Goal: Task Accomplishment & Management: Complete application form

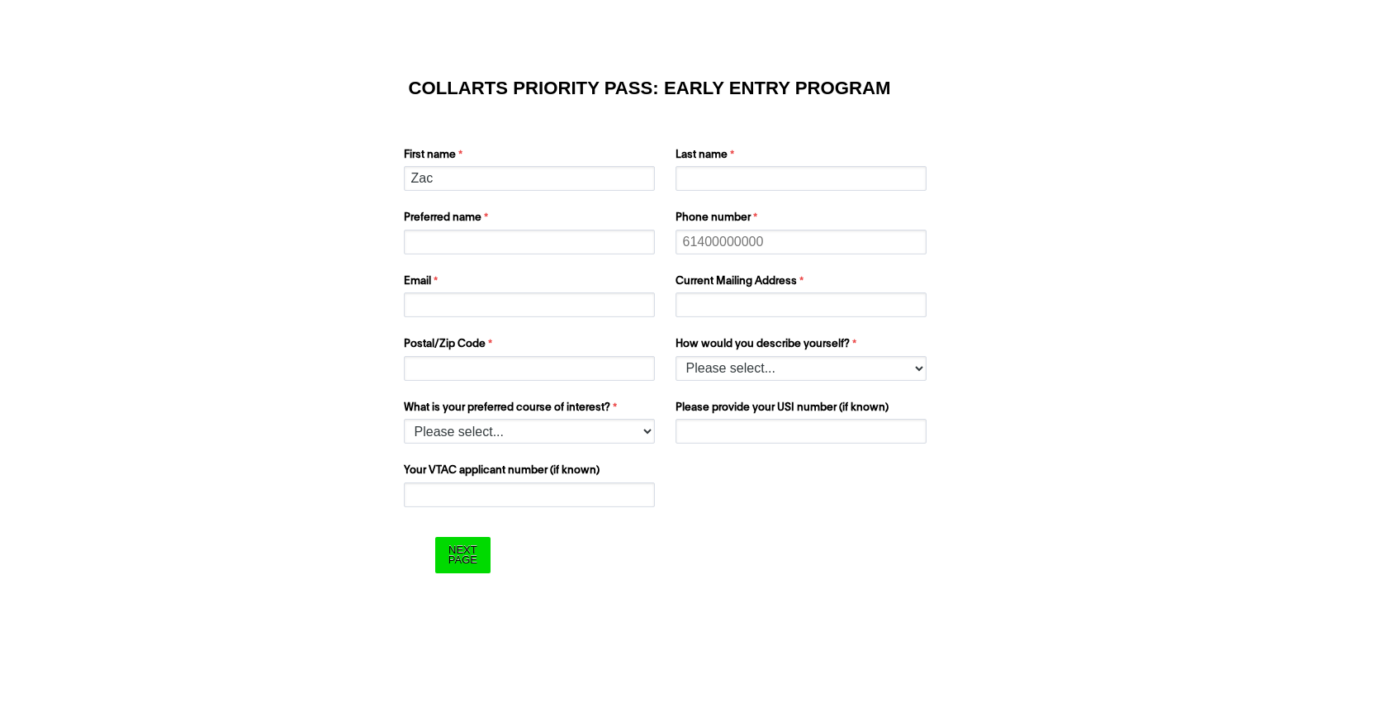
type input "Zac"
click at [688, 189] on input "Last name" at bounding box center [800, 178] width 251 height 25
type input "[PERSON_NAME]"
click at [594, 244] on input "Preferred name" at bounding box center [529, 242] width 251 height 25
type input "Zac"
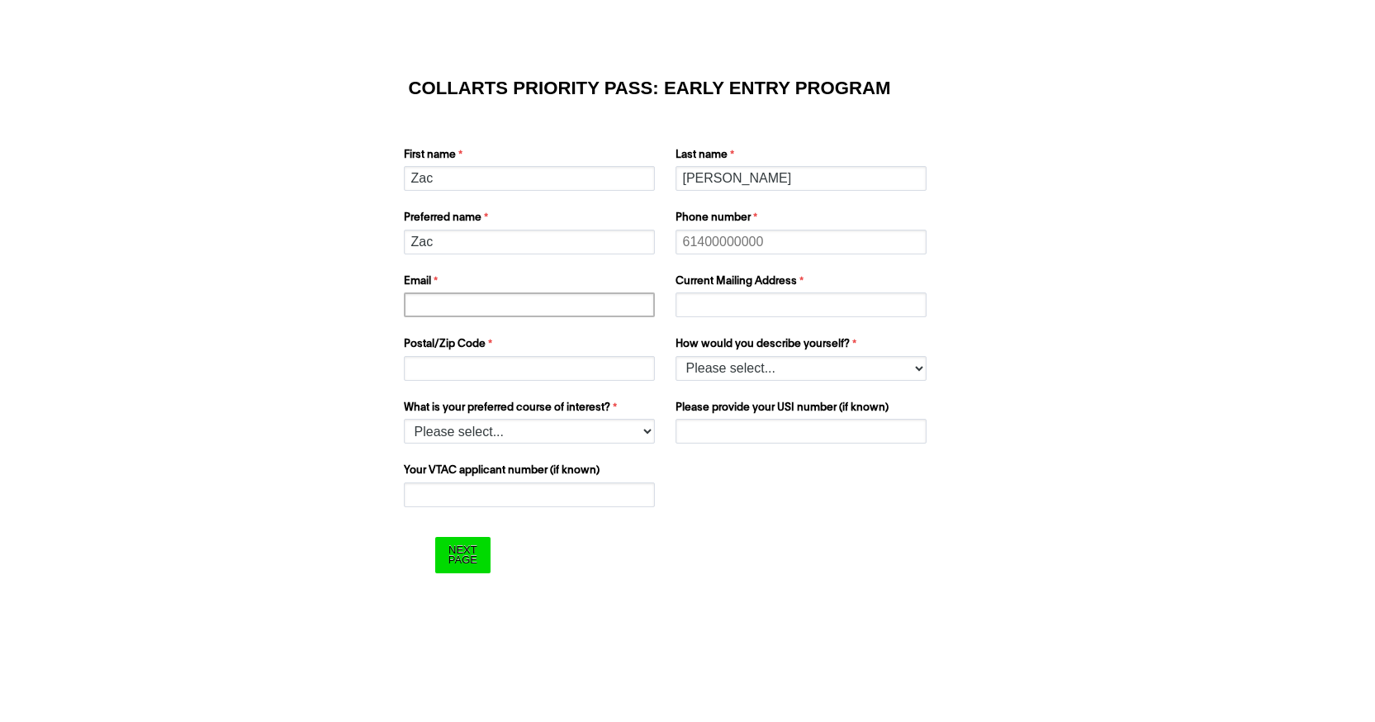
click at [528, 315] on input "Email" at bounding box center [529, 304] width 251 height 25
type input "[EMAIL_ADDRESS][DOMAIN_NAME]"
click at [723, 319] on div "Current Mailing Address" at bounding box center [803, 295] width 268 height 51
click at [737, 310] on input "Current Mailing Address" at bounding box center [800, 304] width 251 height 25
type input "[EMAIL_ADDRESS][DOMAIN_NAME]"
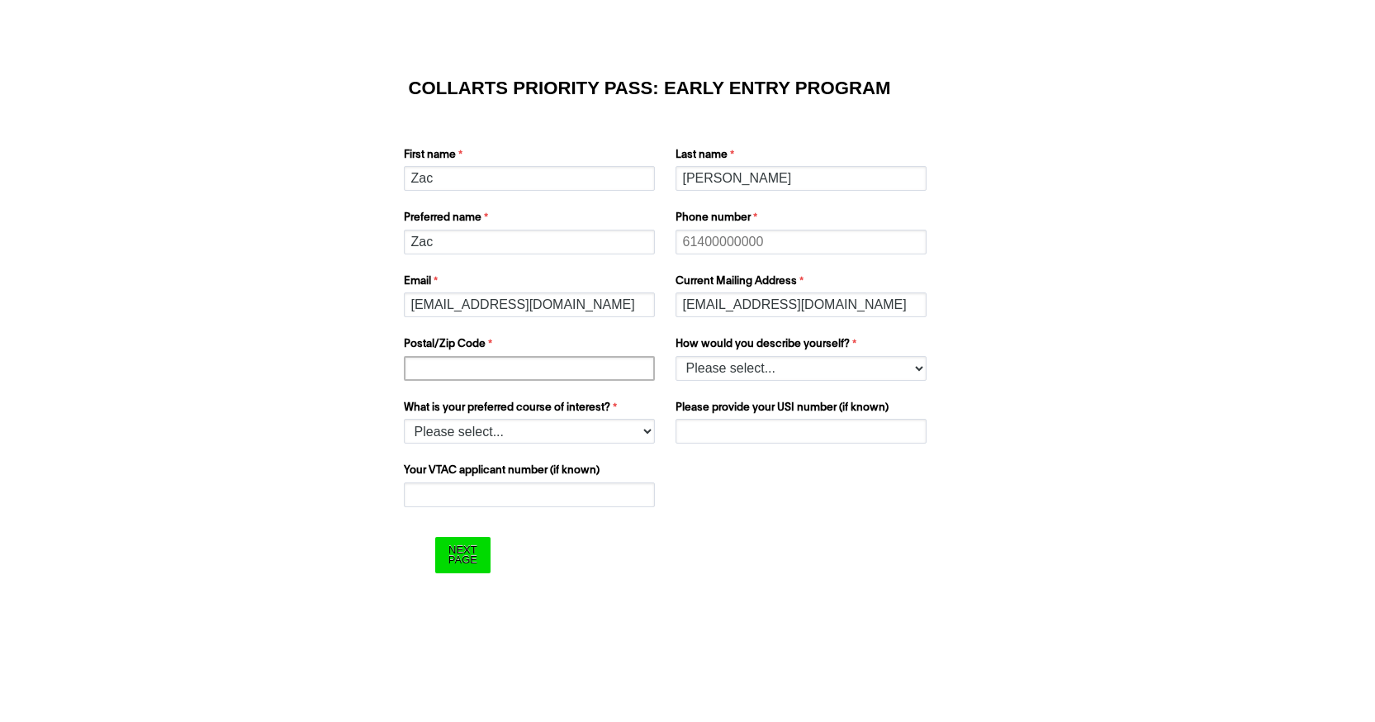
click at [609, 372] on input "Postal/Zip Code" at bounding box center [529, 368] width 251 height 25
type input "3149"
click at [713, 373] on select "Please select... I’m currently in Year 12 I've completed Year 12 and took a gap…" at bounding box center [800, 368] width 251 height 25
click at [734, 368] on select "Please select... I’m currently in Year 12 I've completed Year 12 and took a gap…" at bounding box center [800, 368] width 251 height 25
select select "tfa_158"
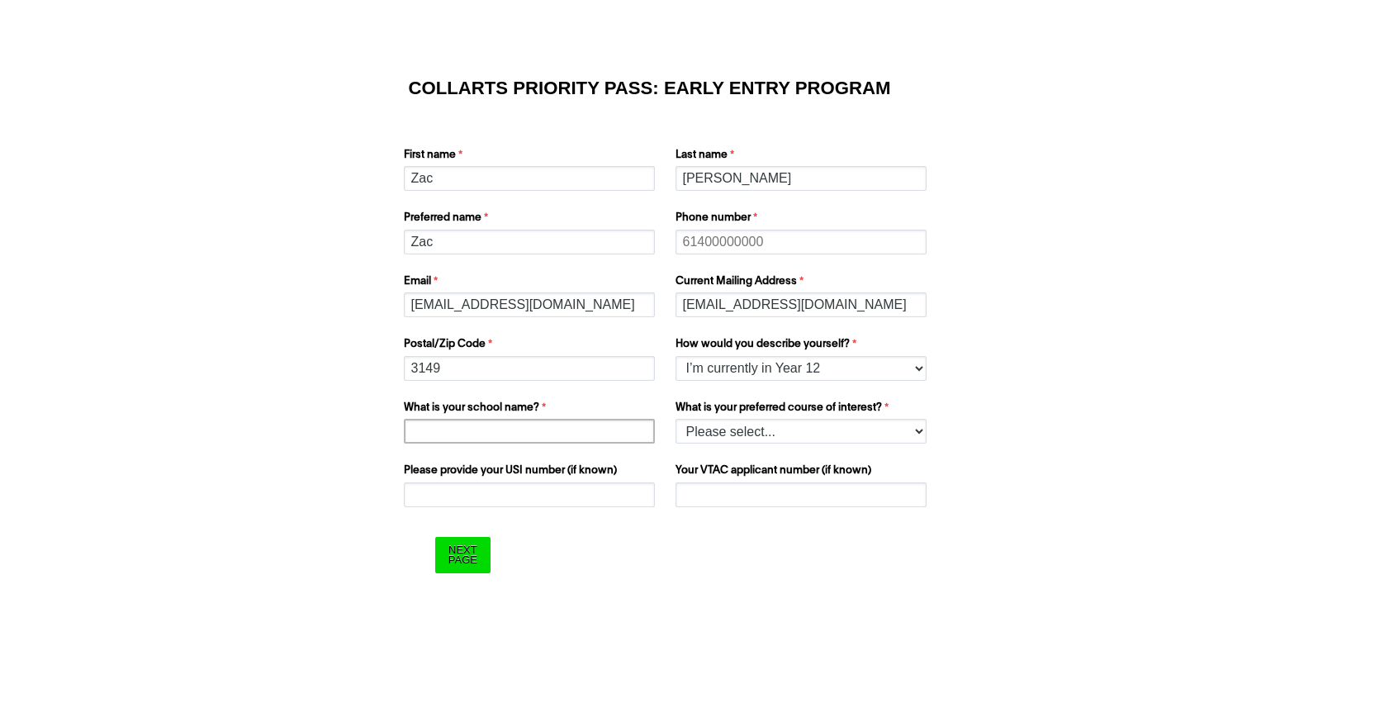
click at [553, 432] on input "What is your school name?" at bounding box center [529, 431] width 251 height 25
type input "[GEOGRAPHIC_DATA]"
click at [770, 439] on select "Please select... 2D Animation Acting Audio Engineering Comedy Digital & Social …" at bounding box center [800, 431] width 251 height 25
select select "tfa_1208"
click at [563, 496] on input "Please provide your USI number (if known)" at bounding box center [529, 494] width 251 height 25
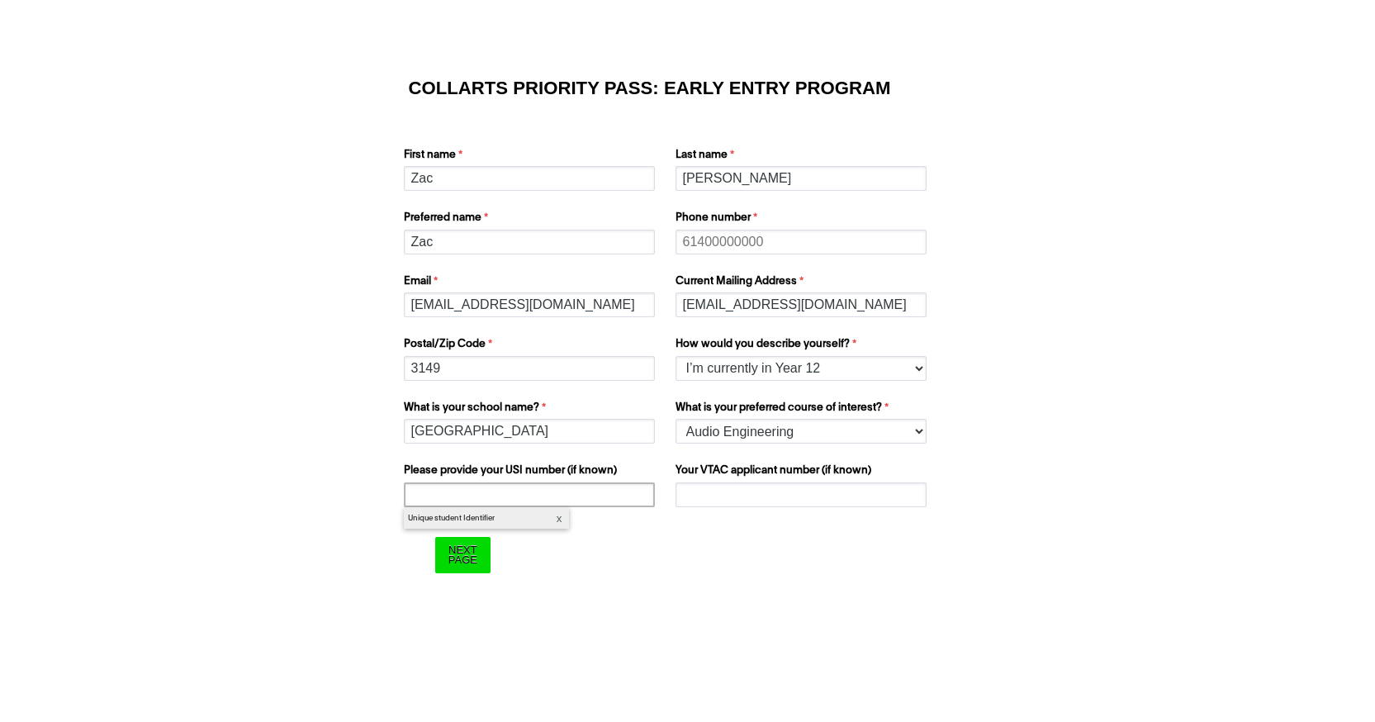
paste input "2BBPMBJJQ4"
type input "2BBPMBJJQ4"
click at [750, 493] on input "Your VTAC applicant number (if known)" at bounding box center [800, 494] width 251 height 25
drag, startPoint x: 681, startPoint y: 471, endPoint x: 808, endPoint y: 470, distance: 126.3
click at [808, 470] on label "Your VTAC applicant number (if known)" at bounding box center [802, 472] width 255 height 20
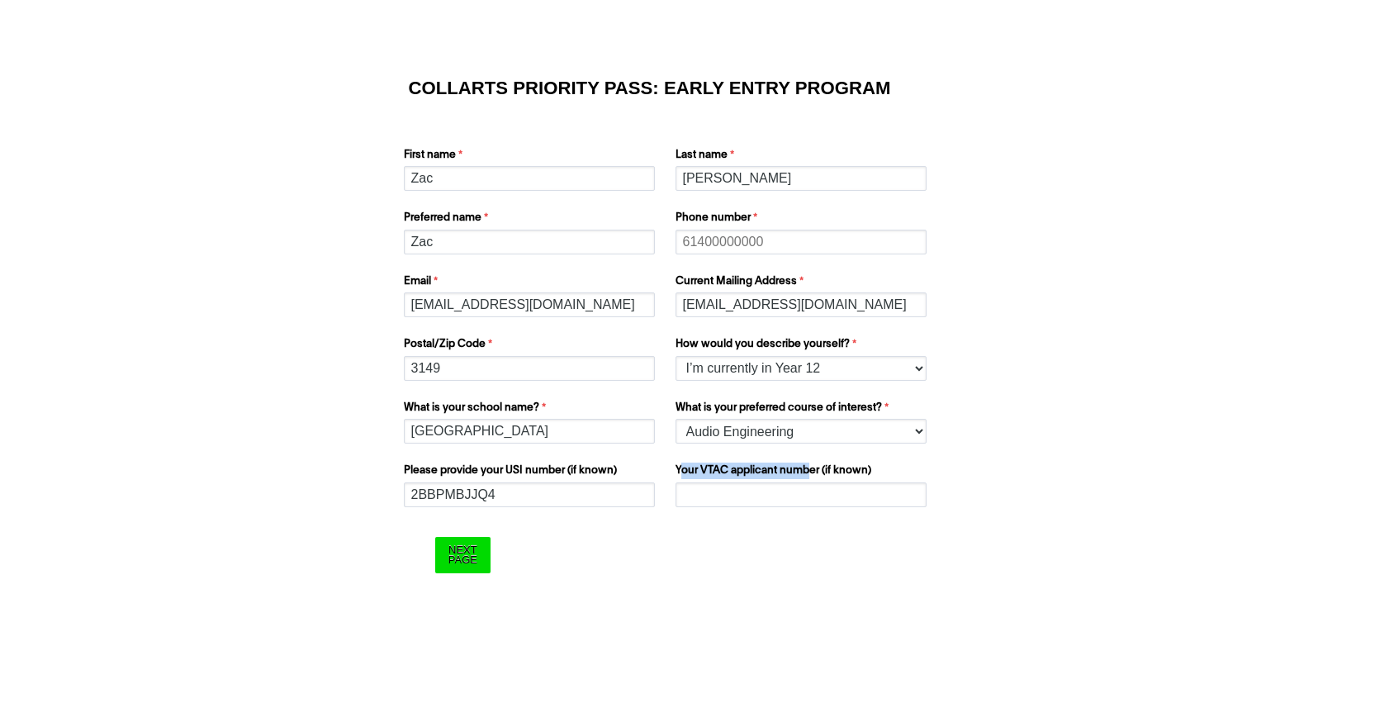
click at [807, 470] on label "Your VTAC applicant number (if known)" at bounding box center [802, 472] width 255 height 20
click at [807, 482] on input "Your VTAC applicant number (if known)" at bounding box center [800, 494] width 251 height 25
paste input "60049877D"
type input "60049877D"
click at [451, 560] on input "Next Page" at bounding box center [462, 555] width 55 height 36
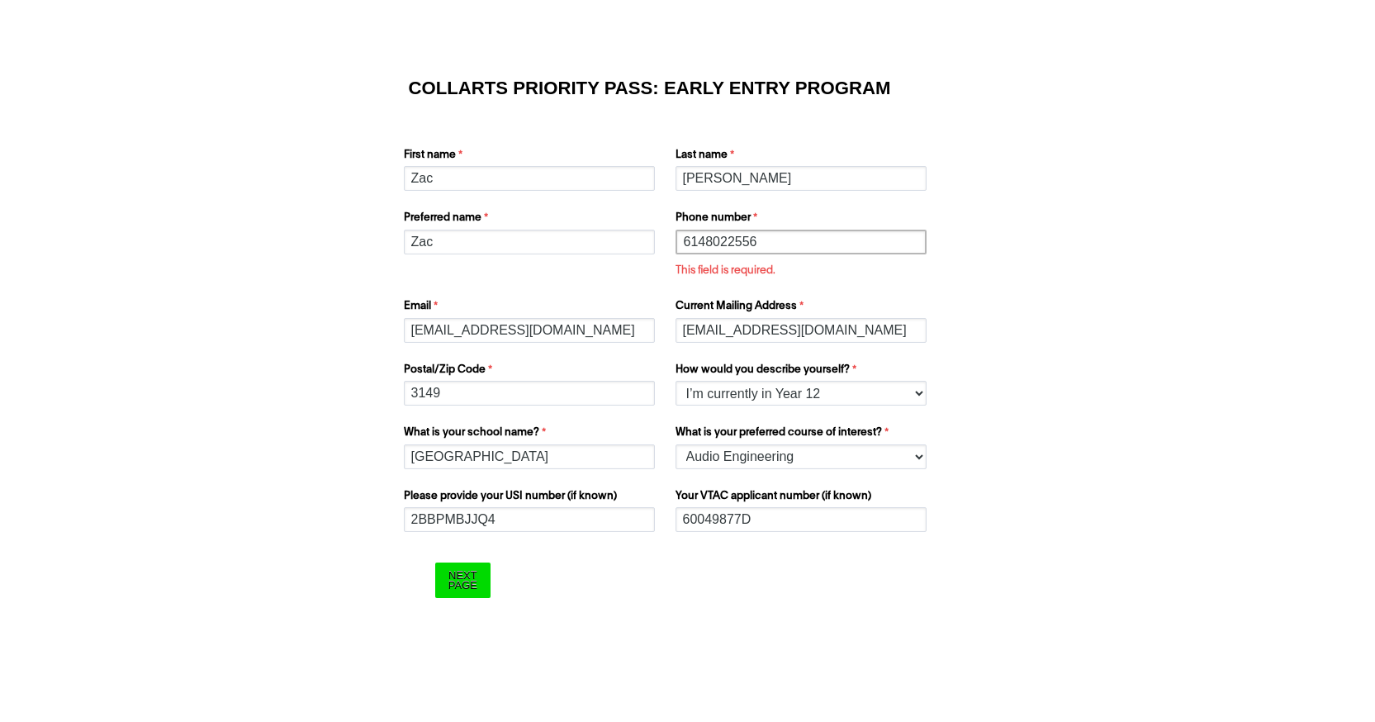
type input "61480225560"
drag, startPoint x: 783, startPoint y: 243, endPoint x: 636, endPoint y: 244, distance: 147.0
click at [636, 245] on div "First name [PERSON_NAME] Last name [PERSON_NAME] Preferred name [PERSON_NAME] P…" at bounding box center [687, 270] width 581 height 278
paste input "61480225560"
type input "61480225560"
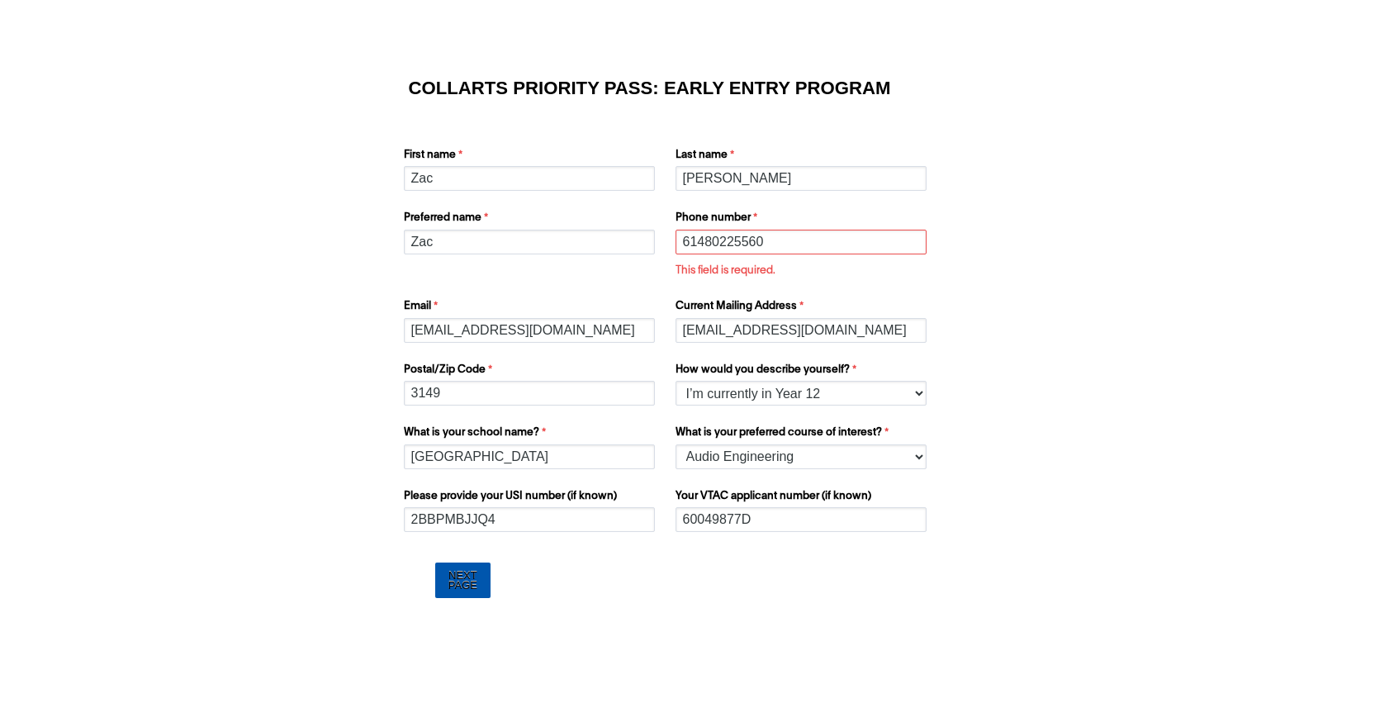
click at [452, 594] on input "Next Page" at bounding box center [462, 580] width 55 height 36
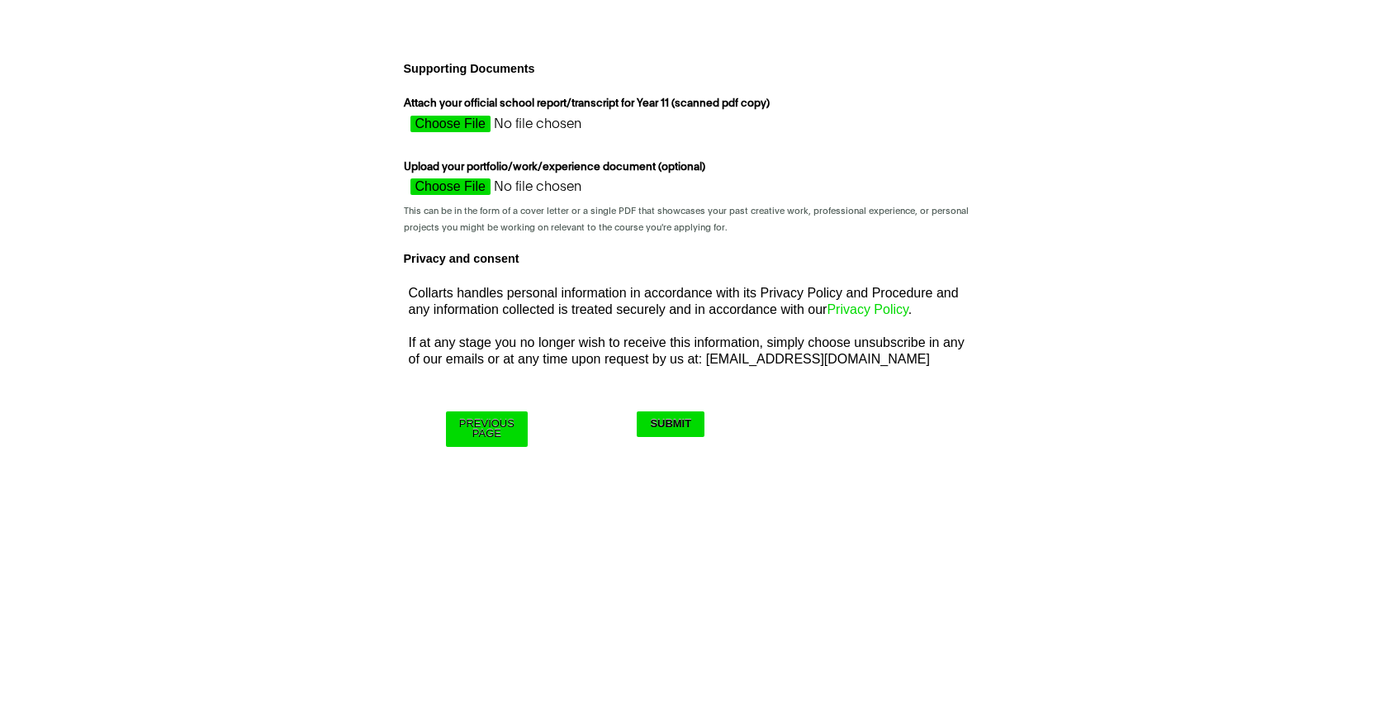
type input "C:\fakepath\2024 - Semester 1 - Year 11 - Student Report.PDF"
click at [513, 124] on input "Attach your official school report/transcript for Year 11 (scanned pdf copy)" at bounding box center [551, 128] width 294 height 25
click at [460, 128] on input "Attach your official school report/transcript for Year 11 (scanned pdf copy)" at bounding box center [551, 128] width 294 height 25
type input "C:\fakepath\2024 - Semester 2 - Year 11 - Student Report.PDF"
click at [542, 126] on input "Attach your official school report/transcript for Year 11 (scanned pdf copy)" at bounding box center [551, 128] width 294 height 25
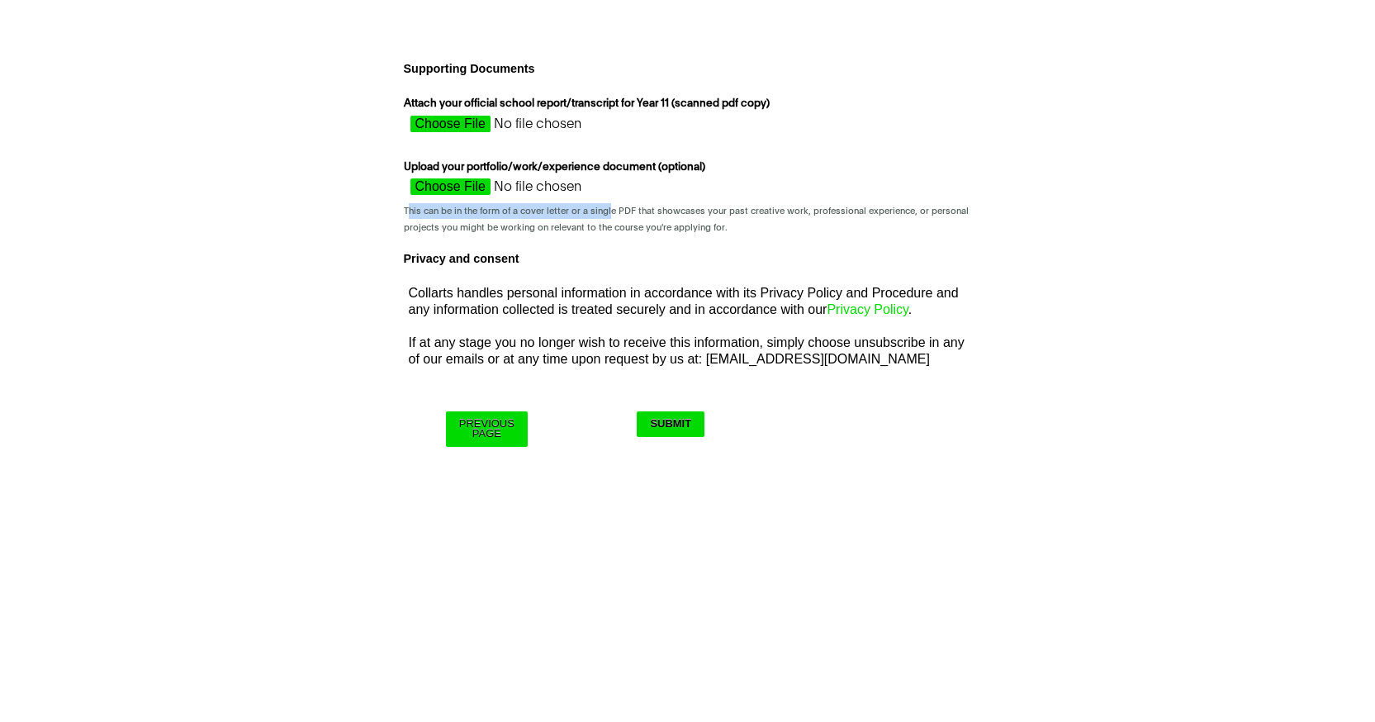
drag, startPoint x: 410, startPoint y: 211, endPoint x: 609, endPoint y: 211, distance: 199.8
click at [609, 211] on span "This can be in the form of a cover letter or a single PDF that showcases your p…" at bounding box center [686, 218] width 565 height 25
click at [723, 209] on span "This can be in the form of a cover letter or a single PDF that showcases your p…" at bounding box center [686, 218] width 565 height 25
drag, startPoint x: 467, startPoint y: 167, endPoint x: 651, endPoint y: 170, distance: 185.0
click at [651, 170] on label "Upload your portfolio/work/experience document (optional)" at bounding box center [557, 169] width 306 height 20
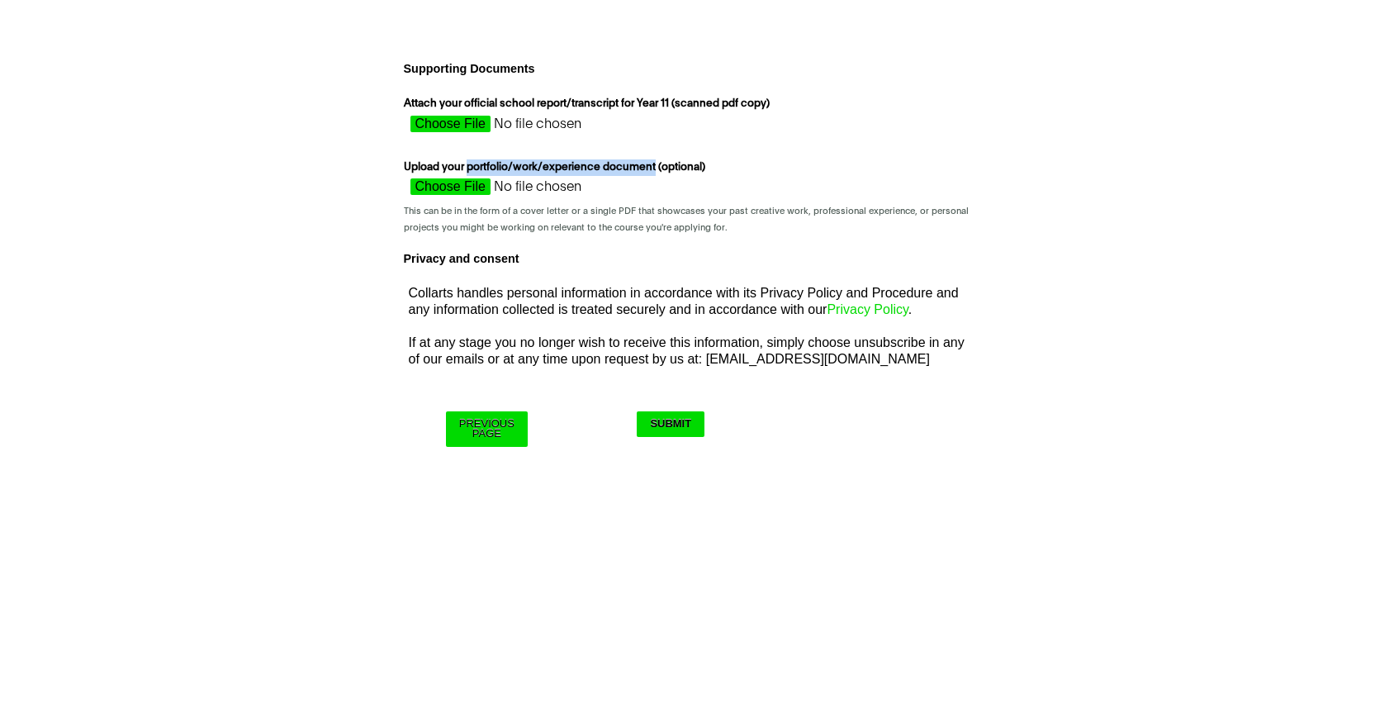
copy label "portfolio/work/experience document"
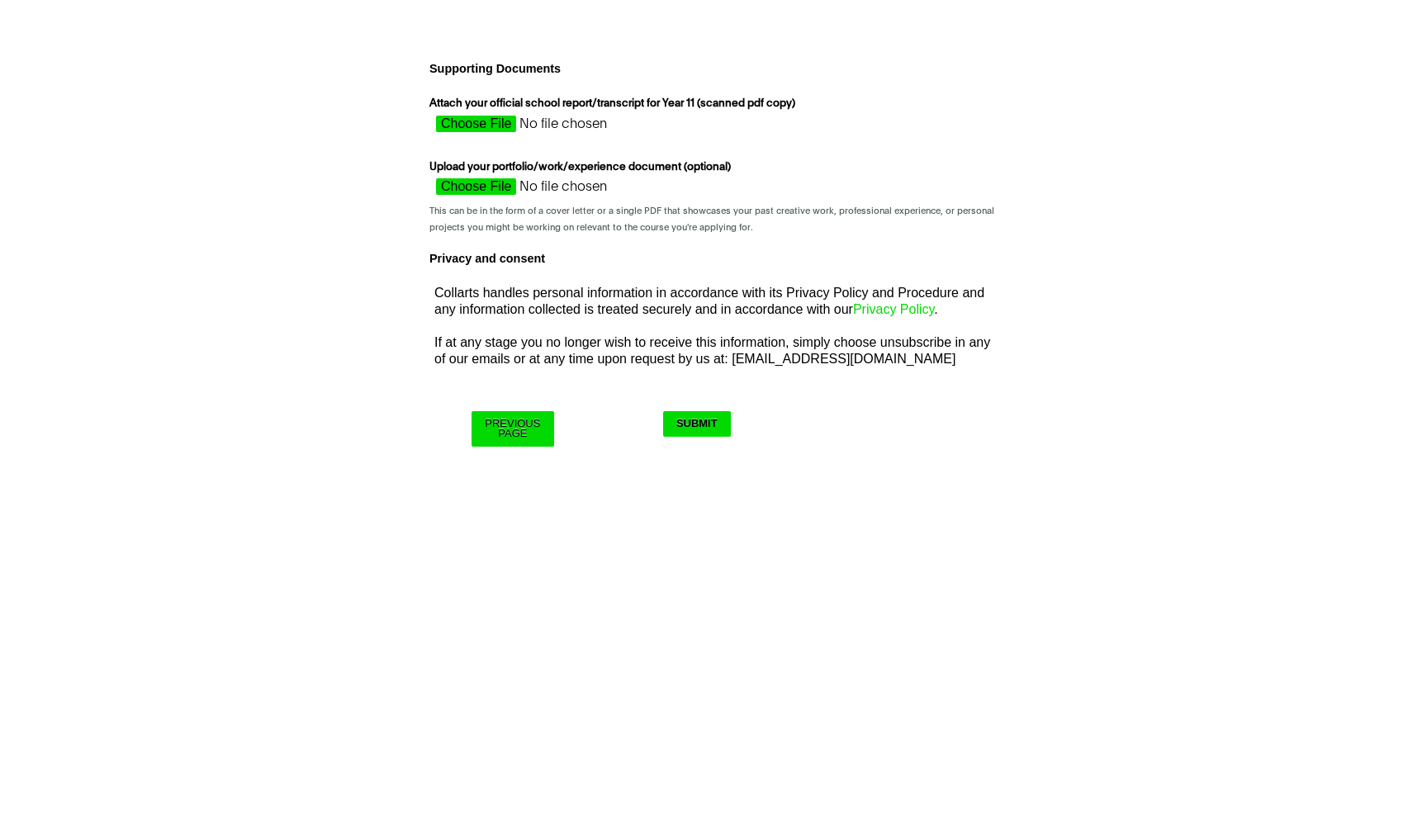
click at [744, 180] on div "This can be in the form of a cover letter or a single PDF that showcases your p…" at bounding box center [713, 206] width 568 height 57
drag, startPoint x: 699, startPoint y: 224, endPoint x: 838, endPoint y: 218, distance: 139.7
click at [838, 218] on span "This can be in the form of a cover letter or a single PDF that showcases your p…" at bounding box center [713, 219] width 568 height 32
click at [847, 216] on span "This can be in the form of a cover letter or a single PDF that showcases your p…" at bounding box center [713, 219] width 568 height 32
click at [831, 213] on span "This can be in the form of a cover letter or a single PDF that showcases your p…" at bounding box center [711, 218] width 565 height 25
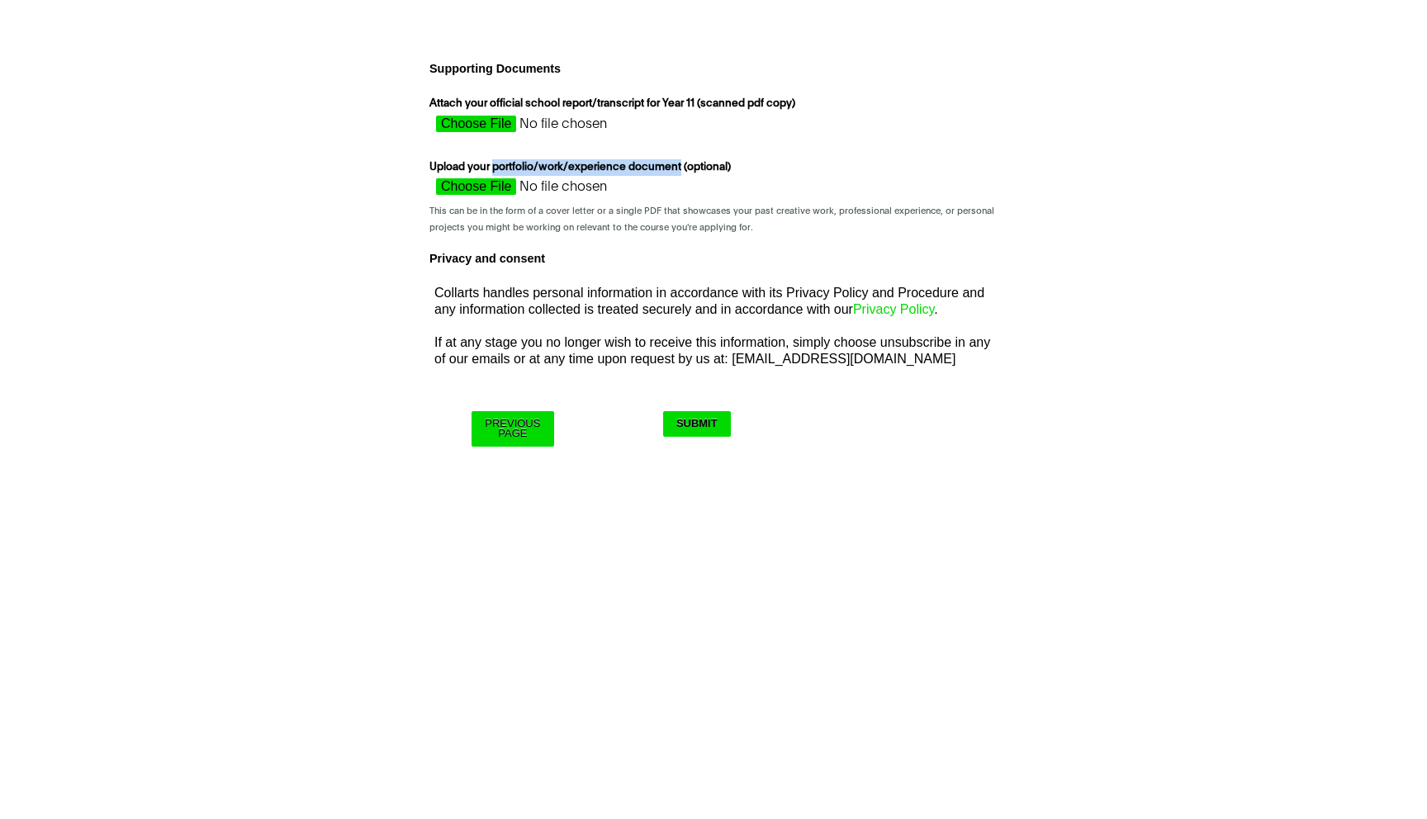
drag, startPoint x: 679, startPoint y: 169, endPoint x: 495, endPoint y: 168, distance: 183.3
click at [495, 168] on label "Upload your portfolio/work/experience document (optional)" at bounding box center [582, 169] width 306 height 20
copy label "portfolio/work/experience document"
click at [658, 164] on label "Upload your portfolio/work/experience document (optional)" at bounding box center [582, 169] width 306 height 20
click at [658, 178] on input "Upload your portfolio/work/experience document (optional)" at bounding box center [576, 190] width 294 height 25
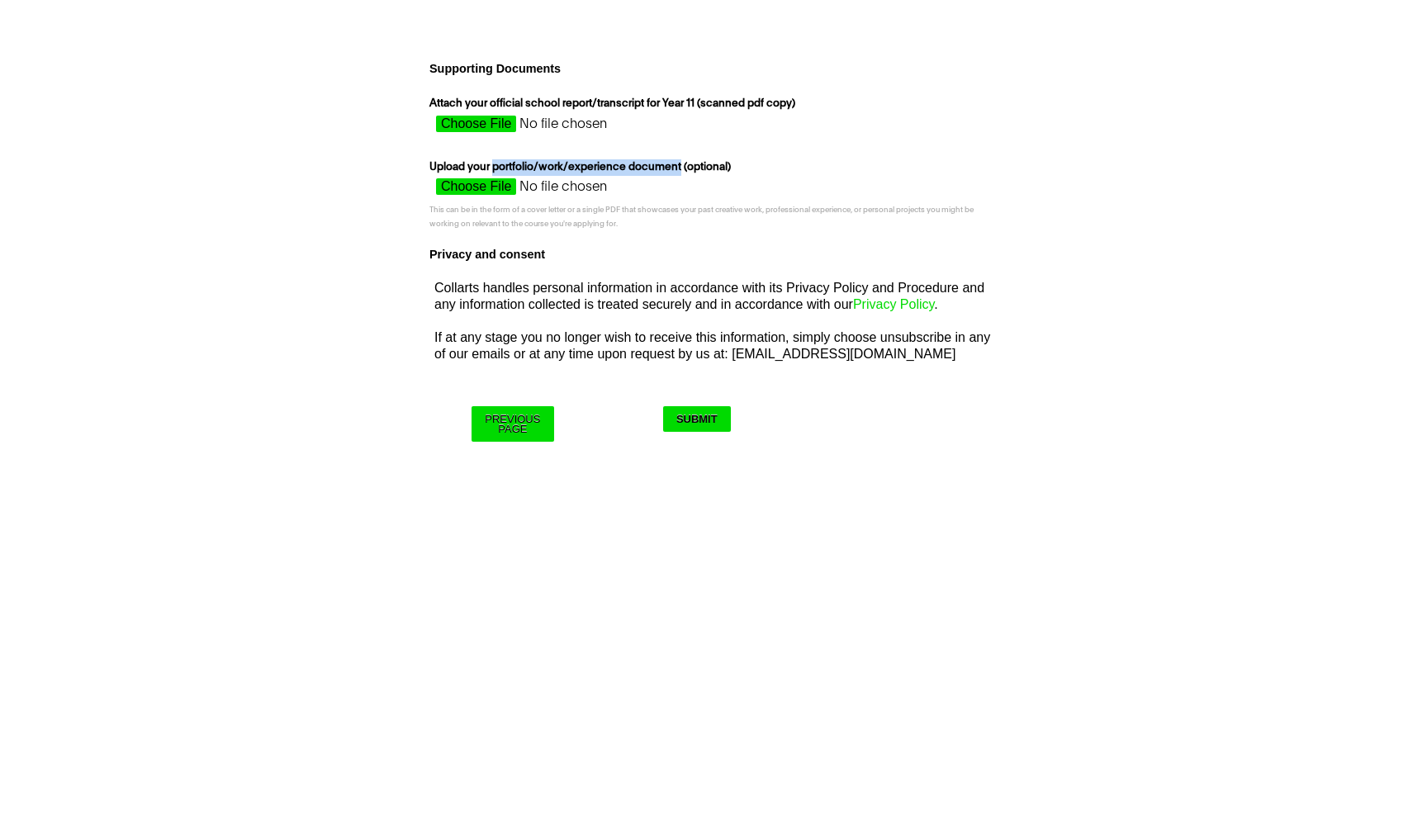
drag, startPoint x: 679, startPoint y: 168, endPoint x: 494, endPoint y: 169, distance: 185.0
click at [494, 169] on label "Upload your portfolio/work/experience document (optional)" at bounding box center [582, 169] width 306 height 20
copy label "portfolio/work/experience document"
click at [686, 162] on label "Upload your portfolio/work/experience document (optional)" at bounding box center [582, 169] width 306 height 20
click at [686, 178] on input "Upload your portfolio/work/experience document (optional)" at bounding box center [576, 190] width 294 height 25
